Goal: Information Seeking & Learning: Learn about a topic

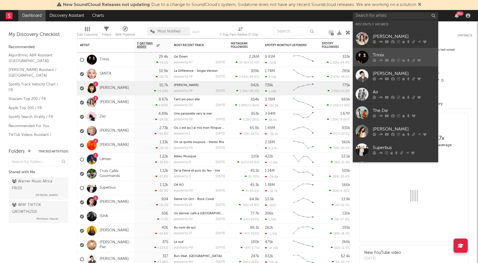
click at [378, 62] on div at bounding box center [404, 60] width 63 height 3
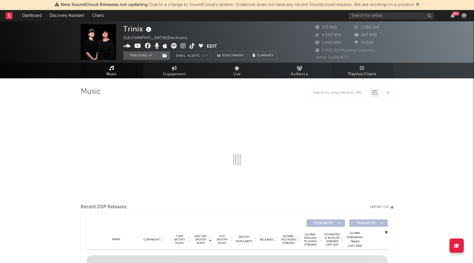
click at [357, 75] on span "Playlists/Charts" at bounding box center [362, 74] width 28 height 7
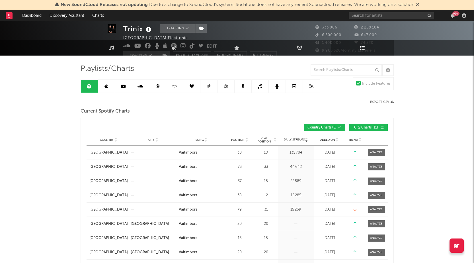
scroll to position [57, 0]
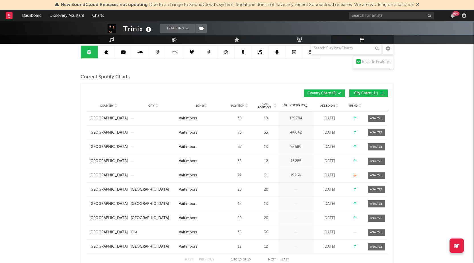
click at [325, 106] on span "Added On" at bounding box center [327, 105] width 15 height 3
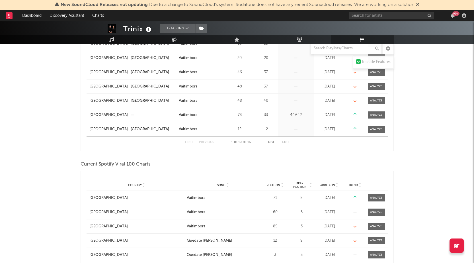
scroll to position [256, 0]
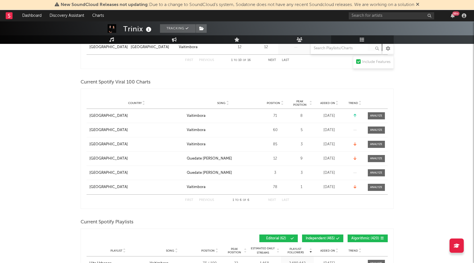
click at [323, 101] on div "Added On" at bounding box center [329, 103] width 28 height 4
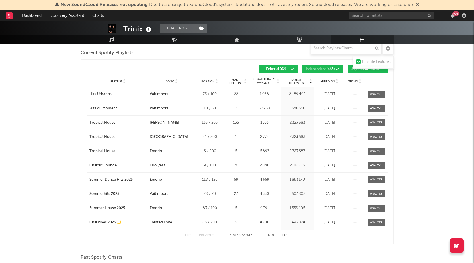
scroll to position [427, 0]
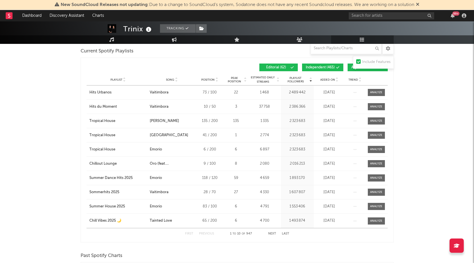
click at [323, 76] on div "Playlist City Song Position Peak Position Estimated Daily Streams Playlist Foll…" at bounding box center [237, 79] width 301 height 11
click at [324, 81] on div "Added On" at bounding box center [329, 79] width 28 height 4
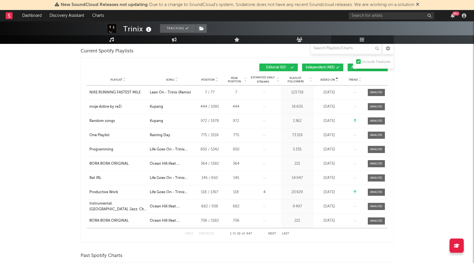
click at [324, 81] on div "Added On" at bounding box center [329, 79] width 28 height 4
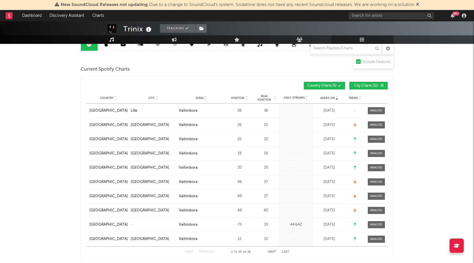
scroll to position [0, 0]
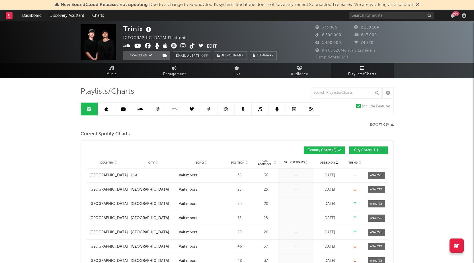
click at [109, 108] on link at bounding box center [106, 109] width 17 height 13
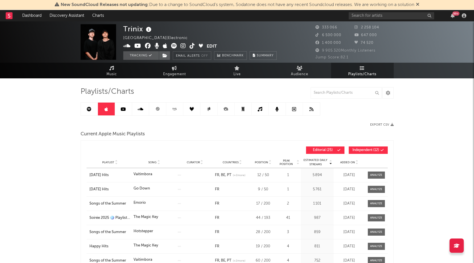
click at [160, 133] on div "Current Apple Music Playlists" at bounding box center [237, 134] width 313 height 10
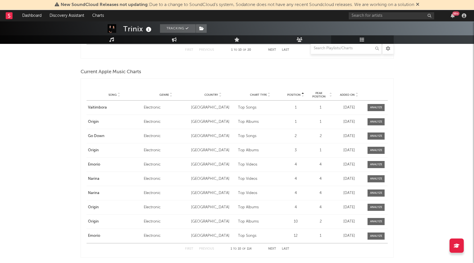
scroll to position [769, 0]
click at [347, 95] on span "Added On" at bounding box center [347, 94] width 15 height 3
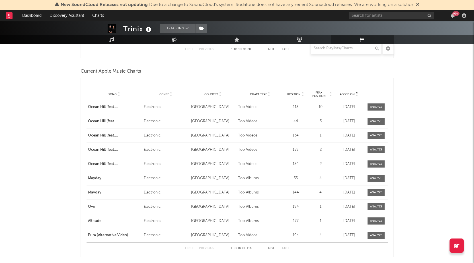
click at [347, 95] on span "Added On" at bounding box center [347, 94] width 15 height 3
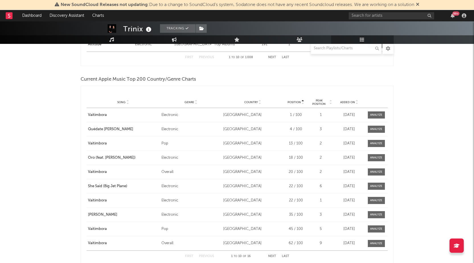
scroll to position [1168, 0]
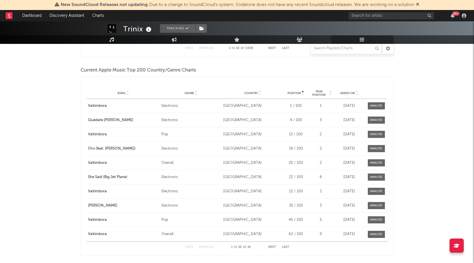
click at [345, 93] on span "Added On" at bounding box center [347, 92] width 15 height 3
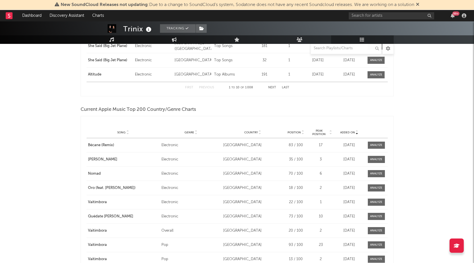
scroll to position [1137, 0]
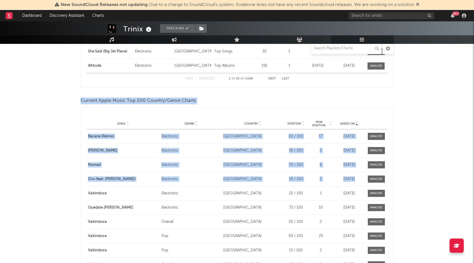
drag, startPoint x: 474, startPoint y: 185, endPoint x: 449, endPoint y: 83, distance: 104.9
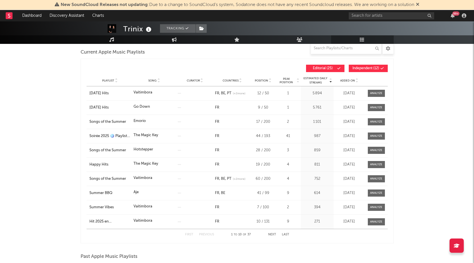
scroll to position [0, 0]
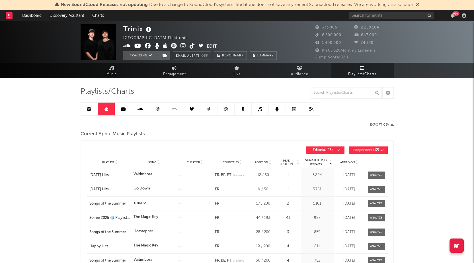
click at [154, 111] on link at bounding box center [157, 109] width 17 height 13
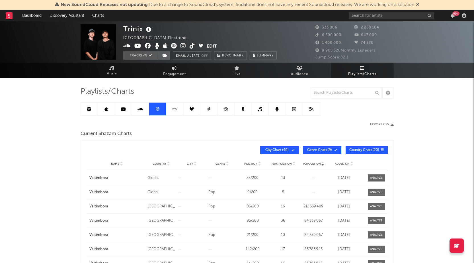
click at [346, 162] on span "Added On" at bounding box center [342, 163] width 15 height 3
click at [394, 18] on input "text" at bounding box center [391, 15] width 85 height 7
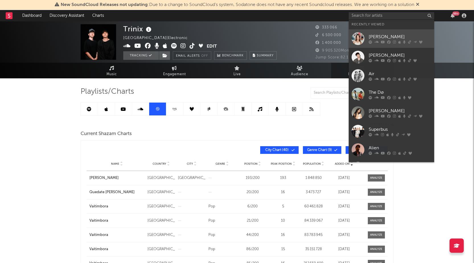
click at [382, 42] on icon at bounding box center [383, 41] width 4 height 3
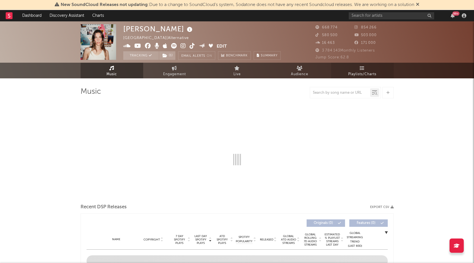
click at [362, 74] on span "Playlists/Charts" at bounding box center [362, 74] width 28 height 7
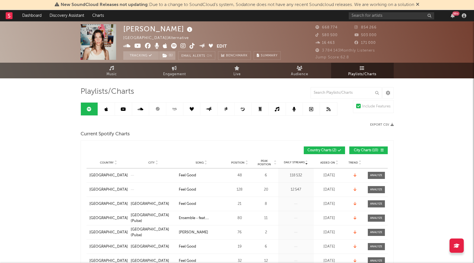
click at [104, 111] on link at bounding box center [106, 109] width 17 height 13
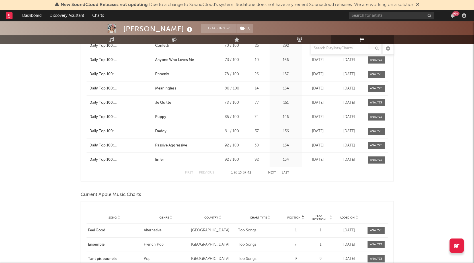
scroll to position [712, 0]
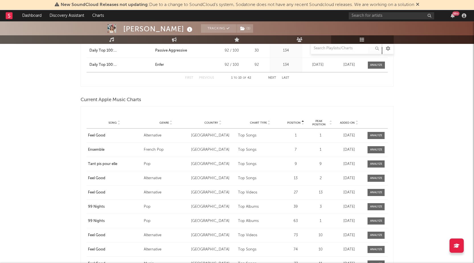
click at [342, 122] on span "Added On" at bounding box center [347, 122] width 15 height 3
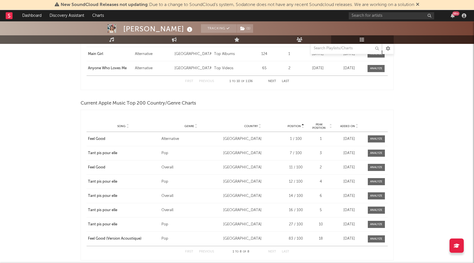
scroll to position [1139, 0]
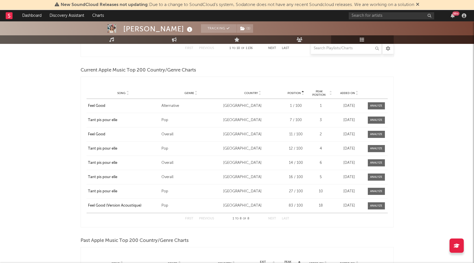
click at [343, 93] on span "Added On" at bounding box center [347, 92] width 15 height 3
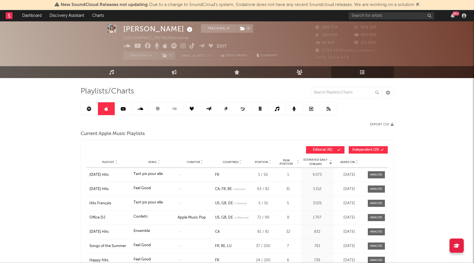
scroll to position [0, 0]
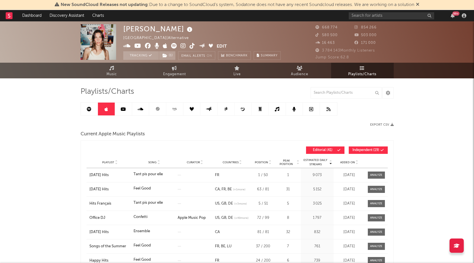
click at [159, 108] on icon at bounding box center [157, 109] width 4 height 4
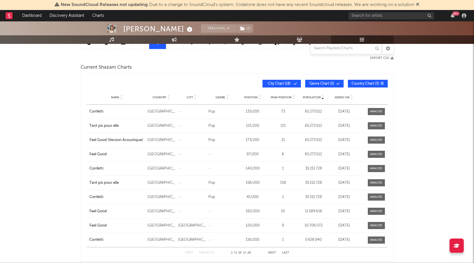
scroll to position [57, 0]
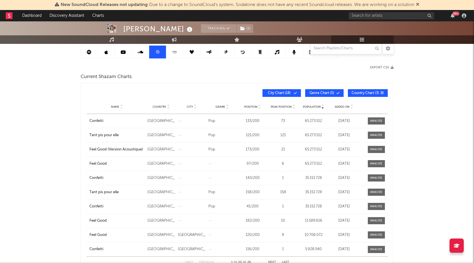
click at [337, 107] on span "Added On" at bounding box center [342, 106] width 15 height 3
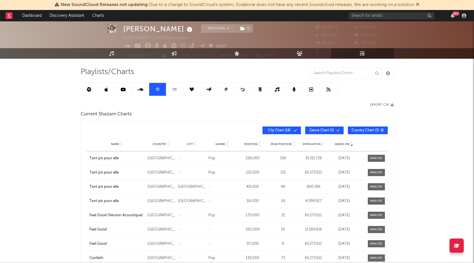
scroll to position [0, 0]
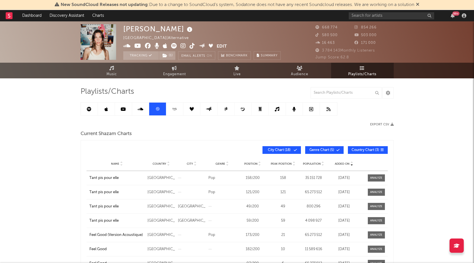
click at [175, 107] on icon at bounding box center [174, 109] width 7 height 4
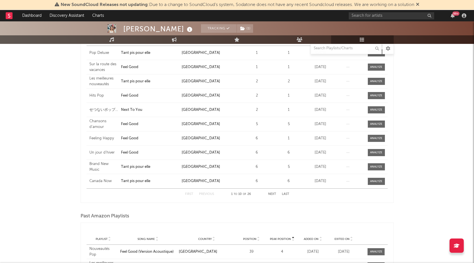
scroll to position [90, 0]
